Goal: Task Accomplishment & Management: Use online tool/utility

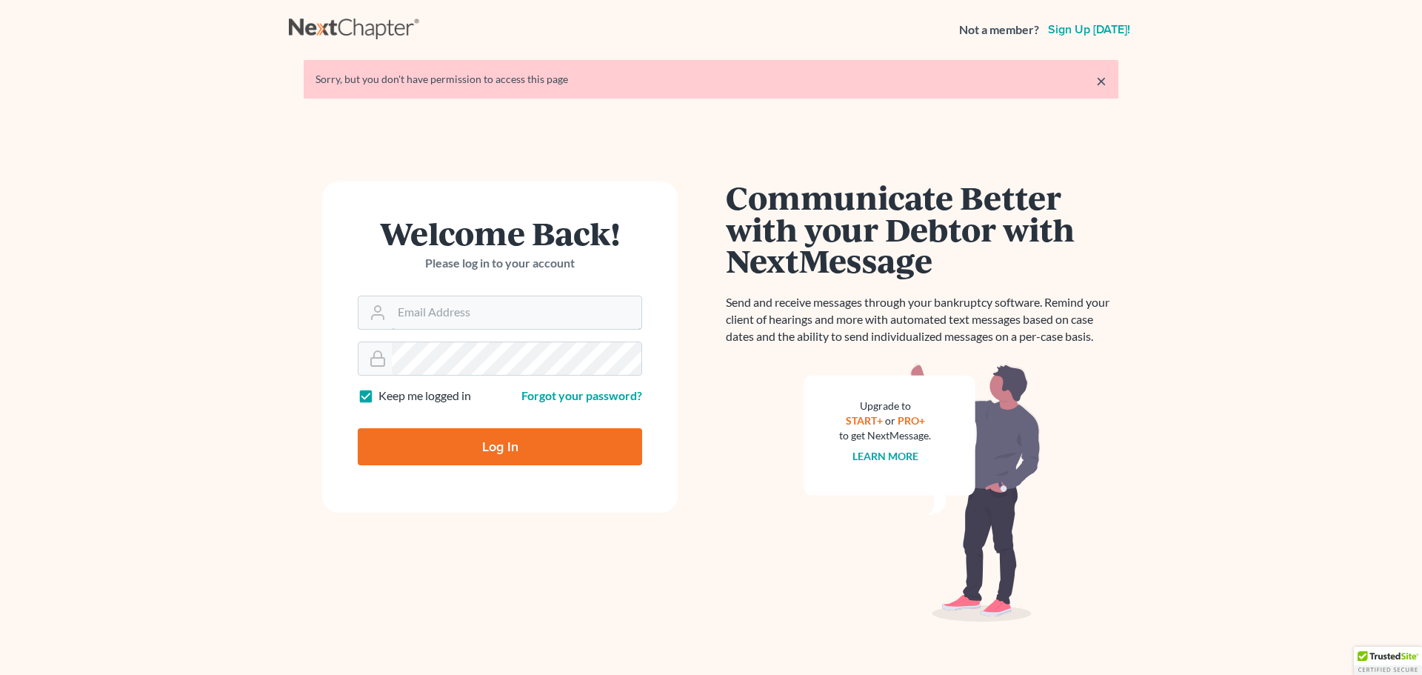
type input "[PERSON_NAME][EMAIL_ADDRESS][DOMAIN_NAME]"
click at [494, 452] on input "Log In" at bounding box center [500, 446] width 284 height 37
type input "Thinking..."
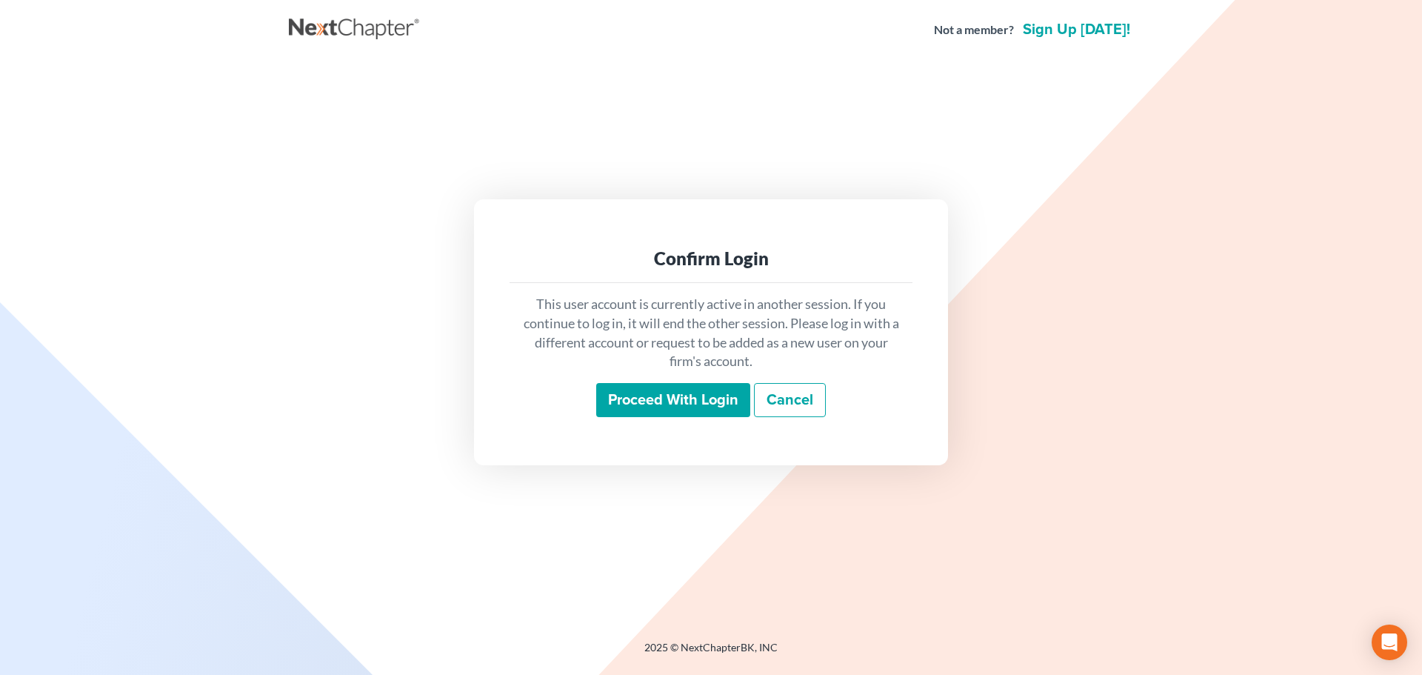
click at [651, 399] on input "Proceed with login" at bounding box center [673, 400] width 154 height 34
